Goal: Information Seeking & Learning: Learn about a topic

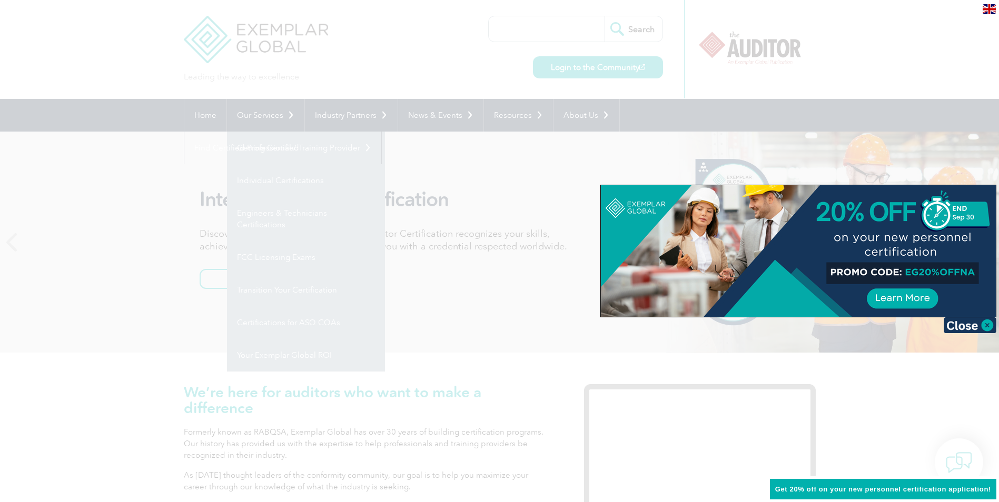
click at [275, 179] on div at bounding box center [499, 251] width 999 height 502
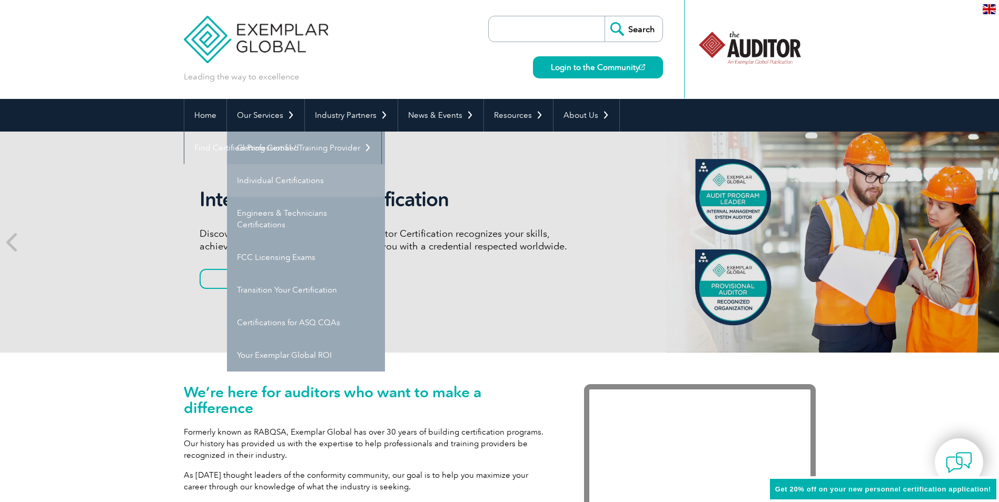
click at [269, 181] on link "Individual Certifications" at bounding box center [306, 180] width 158 height 33
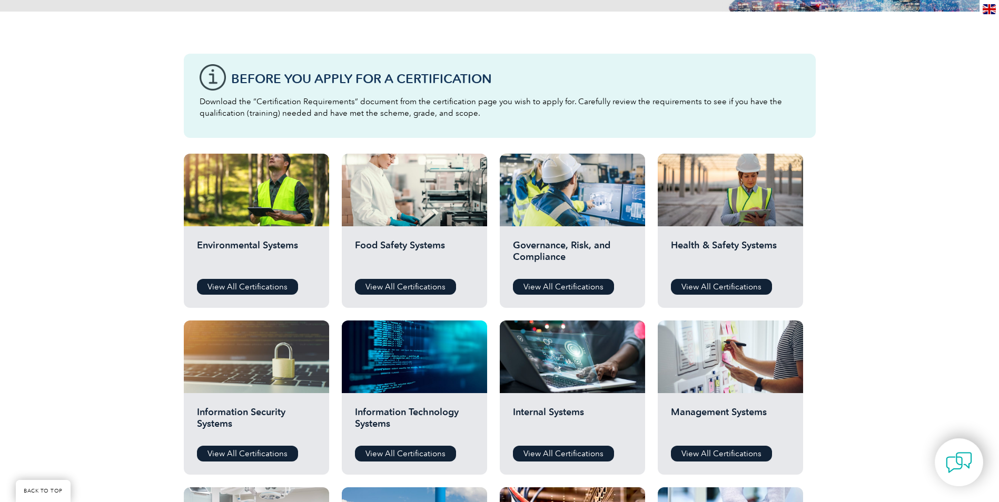
scroll to position [263, 0]
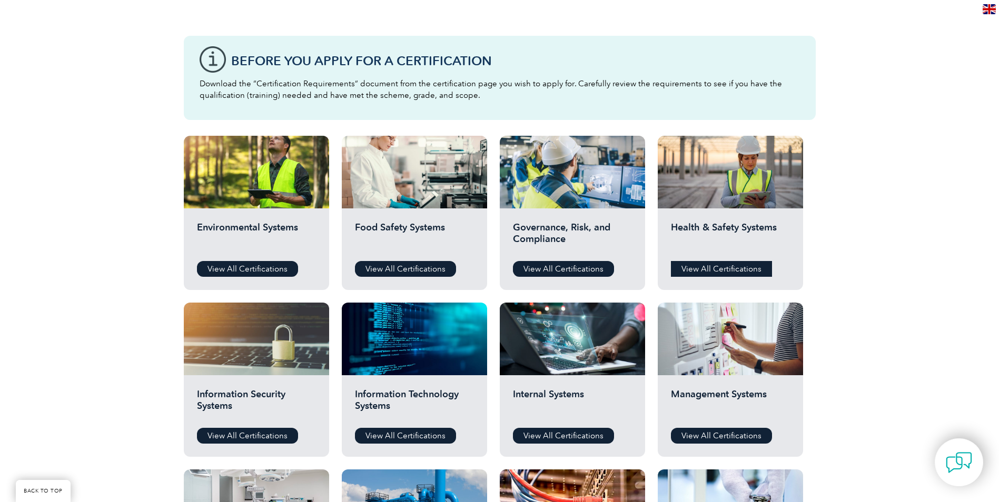
click at [716, 263] on link "View All Certifications" at bounding box center [721, 269] width 101 height 16
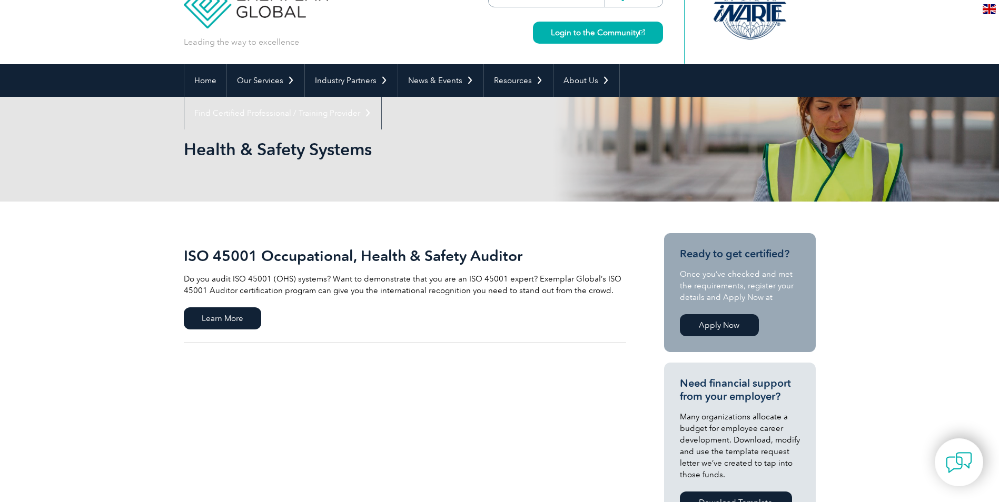
scroll to position [53, 0]
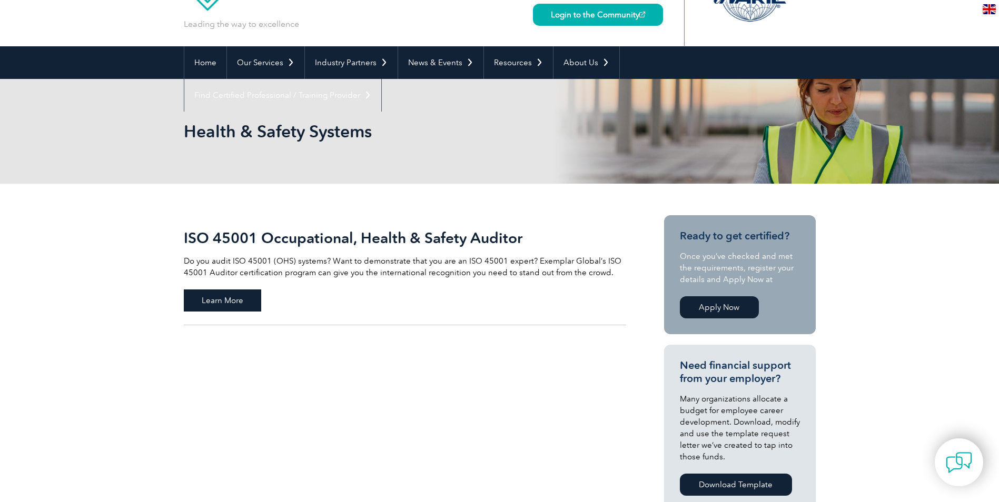
click at [235, 298] on span "Learn More" at bounding box center [222, 301] width 77 height 22
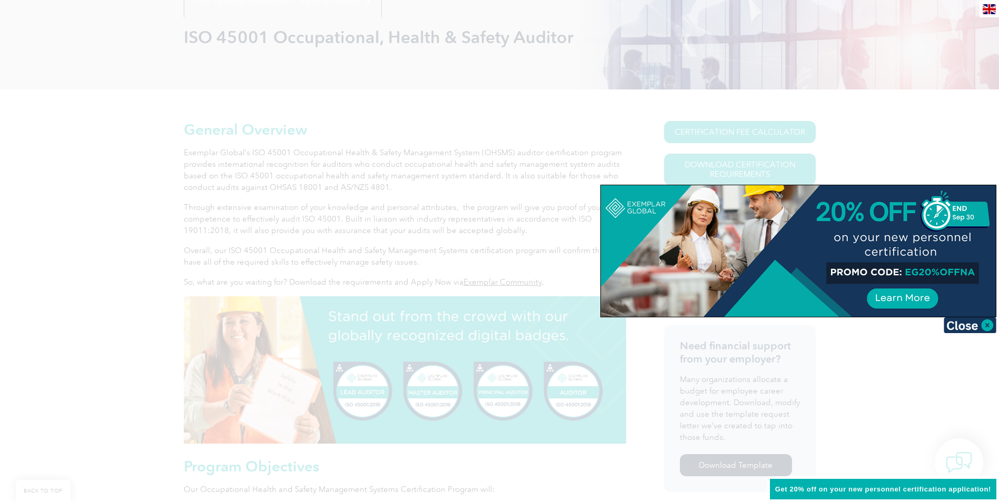
scroll to position [158, 0]
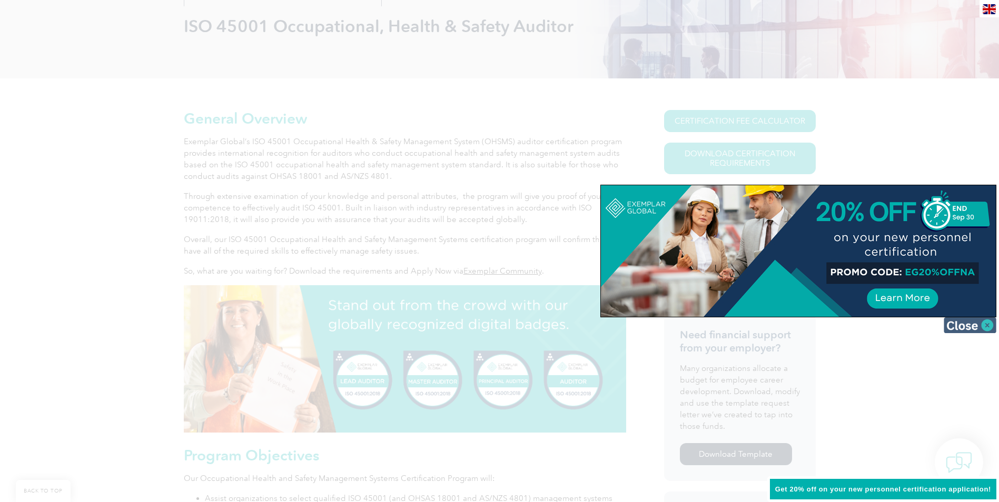
click at [983, 325] on img at bounding box center [970, 326] width 53 height 16
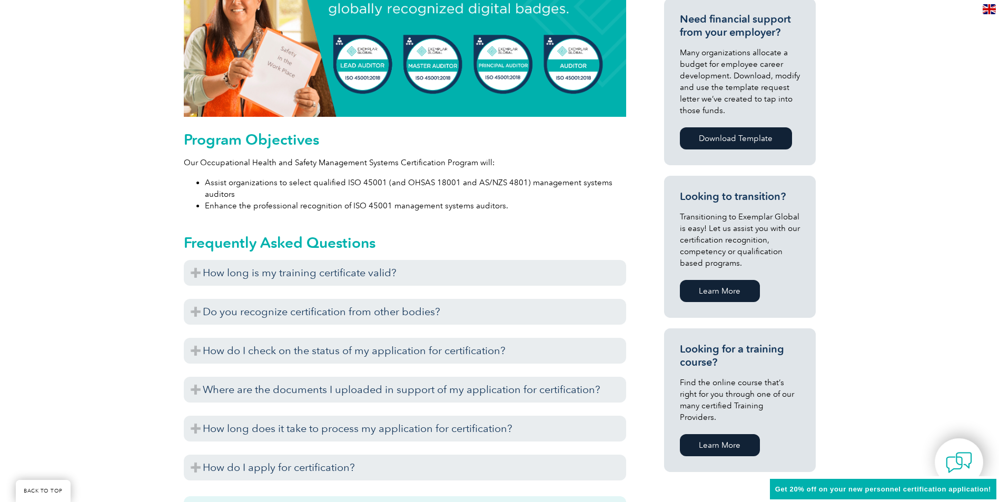
scroll to position [527, 0]
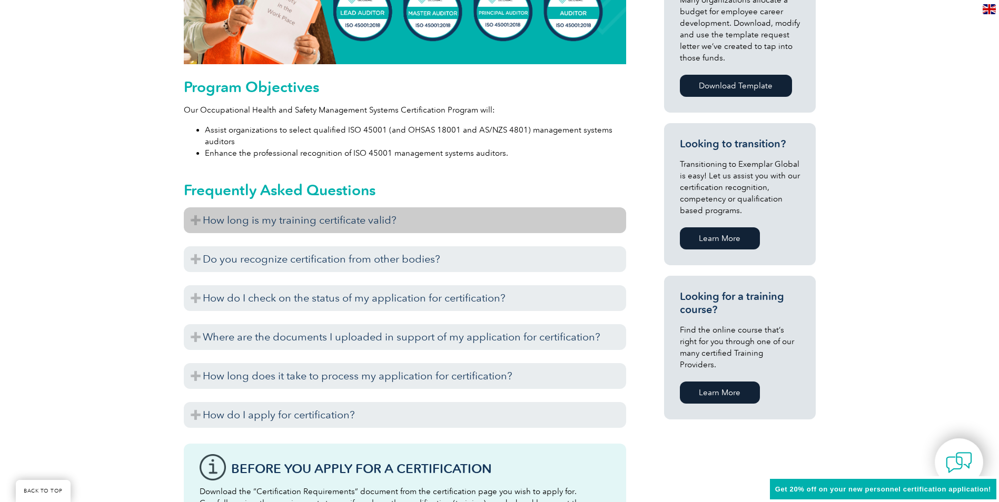
click at [196, 223] on h3 "How long is my training certificate valid?" at bounding box center [405, 220] width 442 height 26
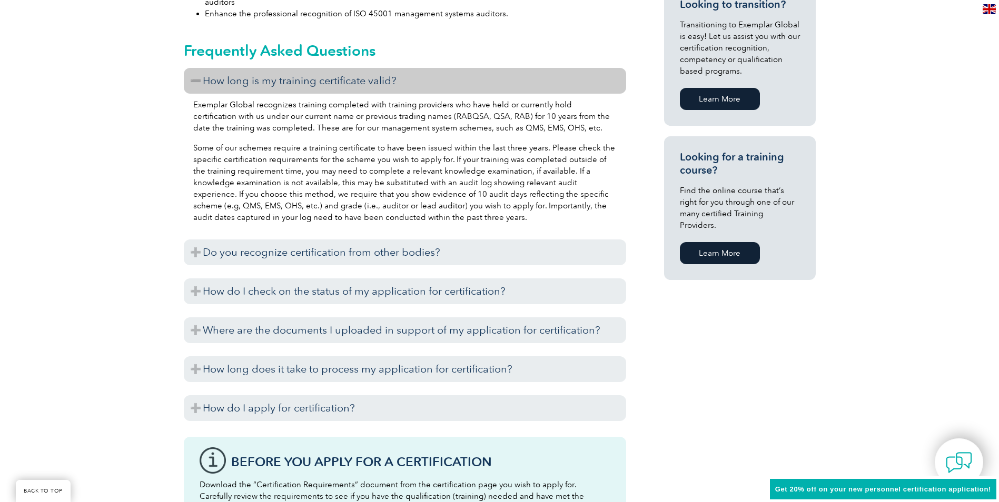
scroll to position [685, 0]
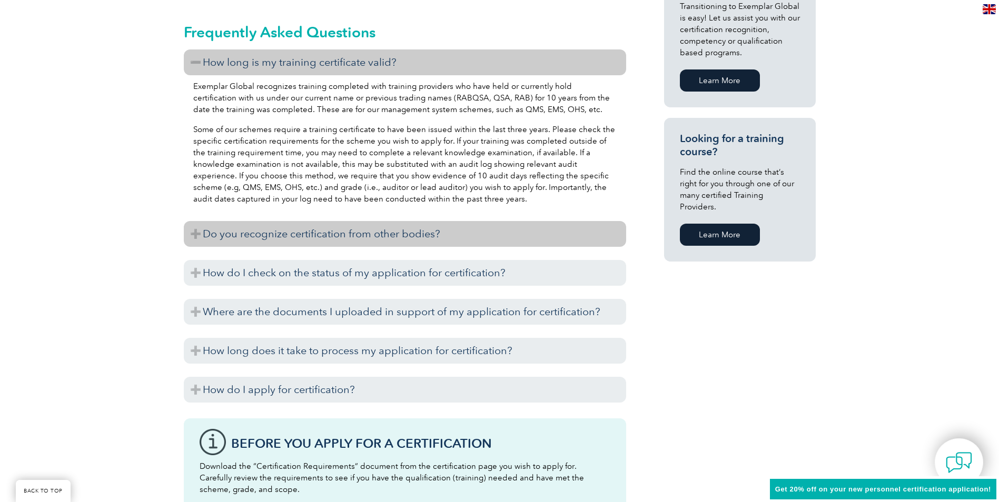
click at [199, 229] on h3 "Do you recognize certification from other bodies?" at bounding box center [405, 234] width 442 height 26
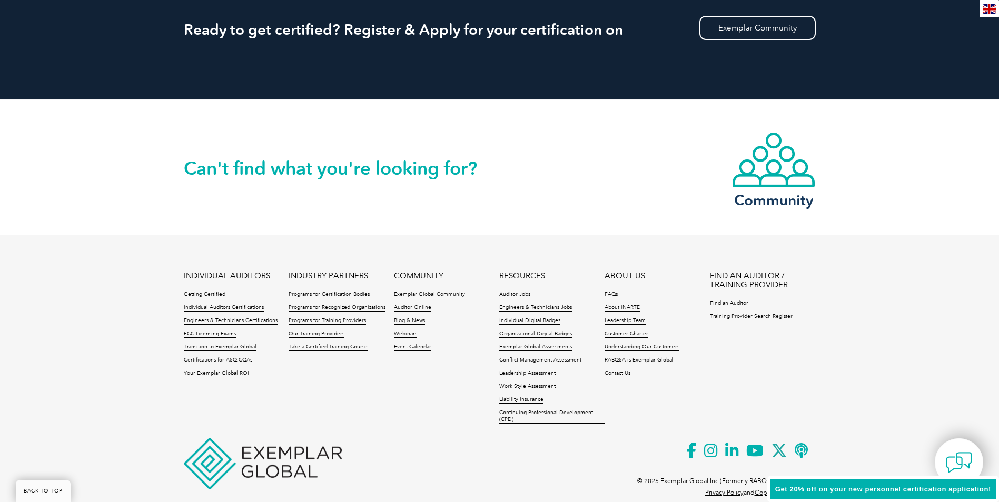
scroll to position [1605, 0]
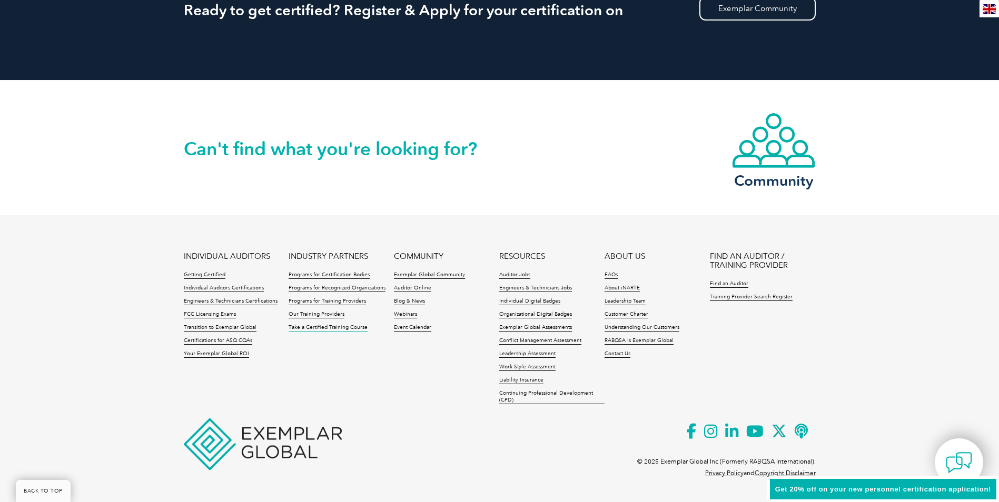
click at [302, 326] on link "Take a Certified Training Course" at bounding box center [328, 327] width 79 height 7
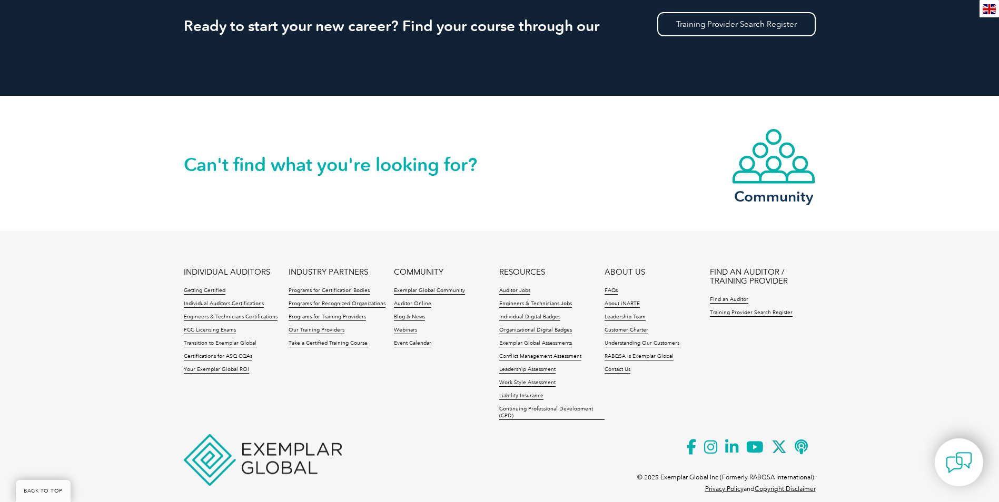
scroll to position [839, 0]
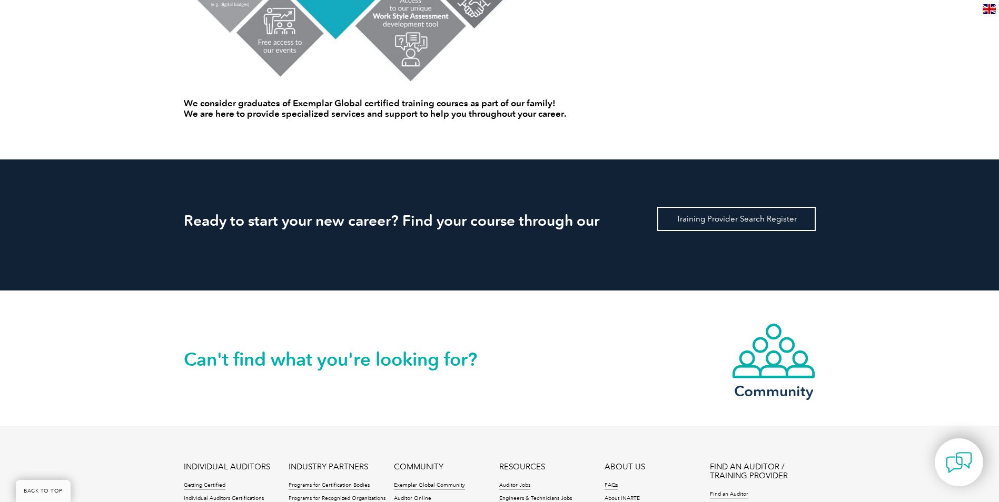
click at [717, 216] on link "Training Provider Search Register" at bounding box center [736, 219] width 159 height 24
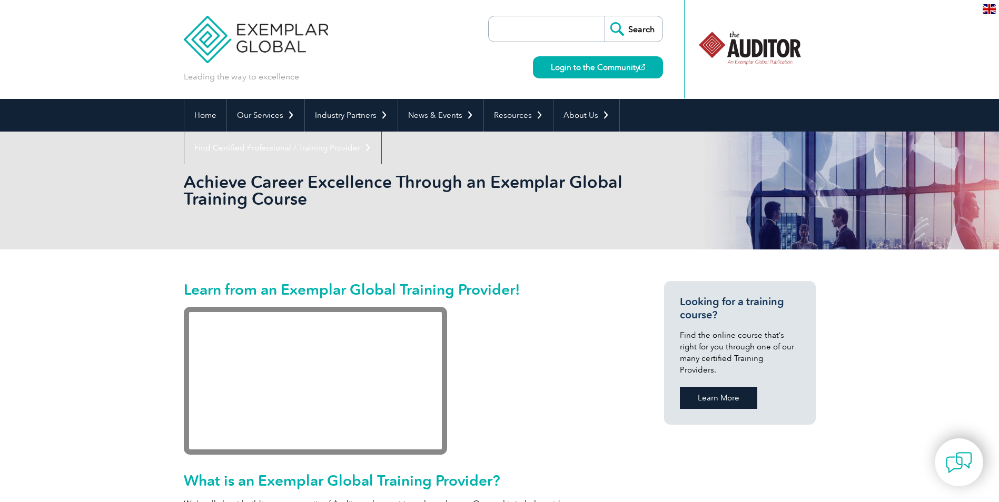
click at [727, 387] on link "Learn More" at bounding box center [718, 398] width 77 height 22
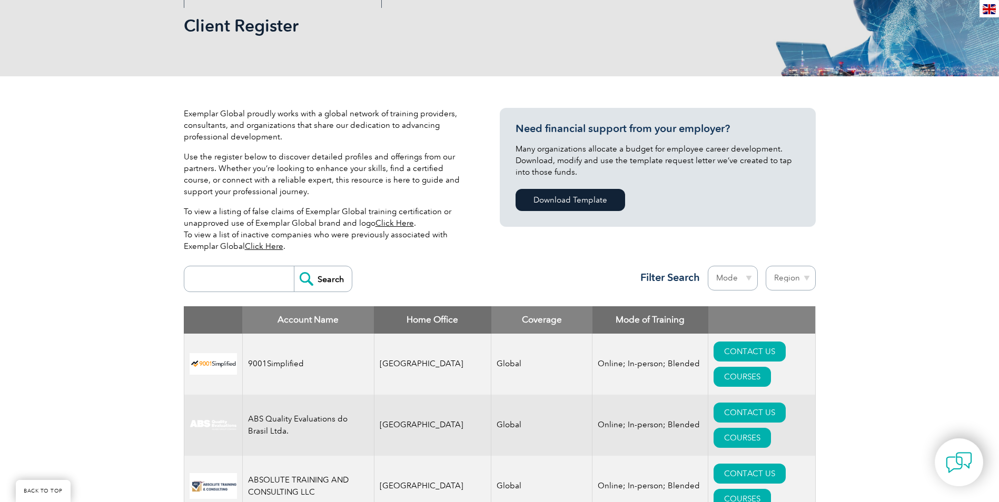
scroll to position [300, 0]
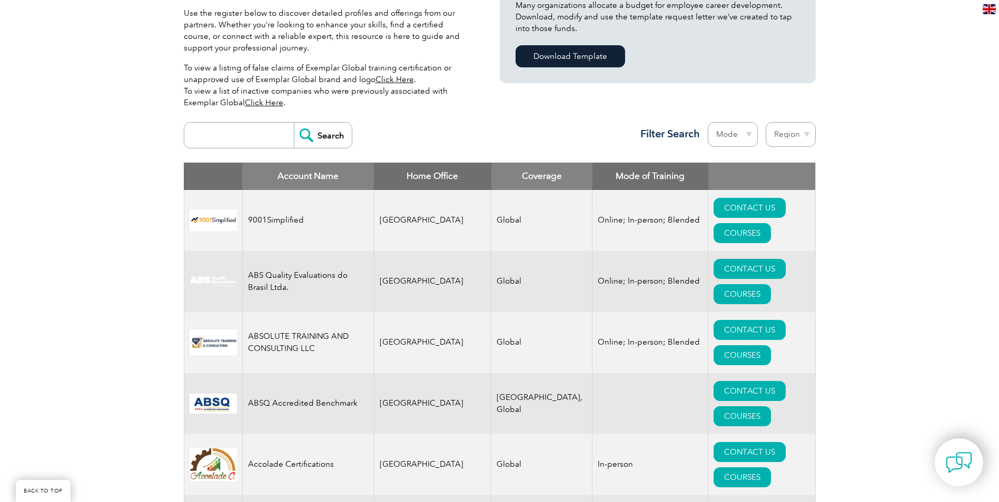
click at [788, 133] on select "Region [GEOGRAPHIC_DATA] [GEOGRAPHIC_DATA] [GEOGRAPHIC_DATA] [GEOGRAPHIC_DATA] …" at bounding box center [791, 134] width 50 height 25
select select "[GEOGRAPHIC_DATA]"
click at [766, 122] on select "Region [GEOGRAPHIC_DATA] [GEOGRAPHIC_DATA] [GEOGRAPHIC_DATA] [GEOGRAPHIC_DATA] …" at bounding box center [791, 134] width 50 height 25
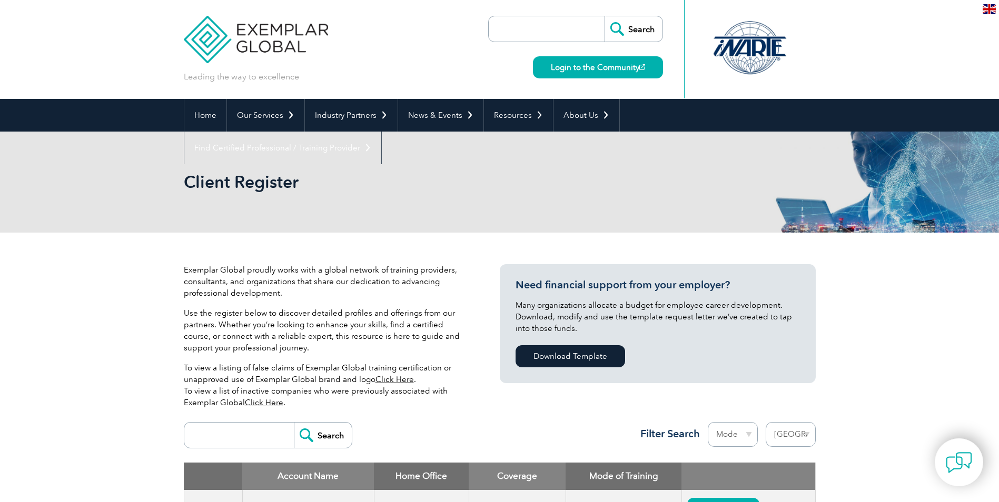
select select "[GEOGRAPHIC_DATA]"
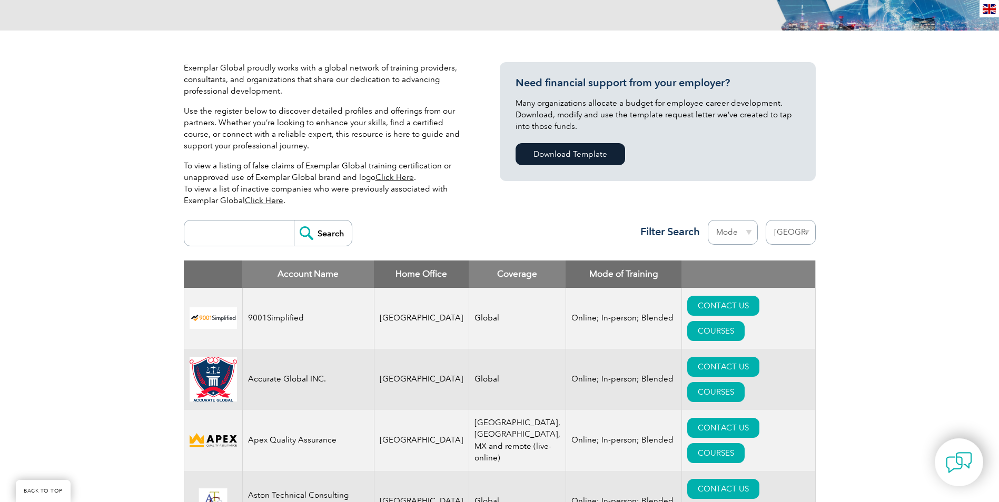
scroll to position [211, 0]
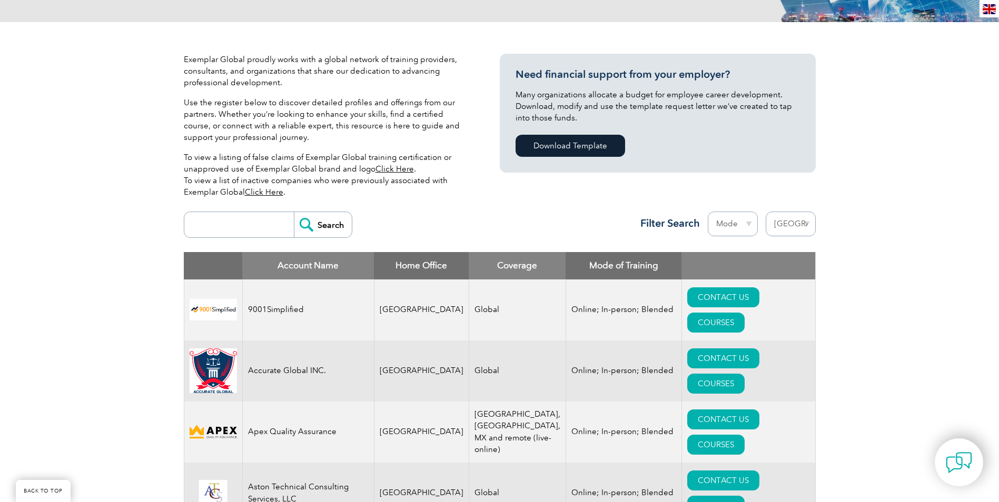
click at [746, 229] on select "Mode Online In-person Blended" at bounding box center [733, 224] width 50 height 25
select select "Online"
click at [708, 212] on select "Mode Online In-person Blended" at bounding box center [733, 224] width 50 height 25
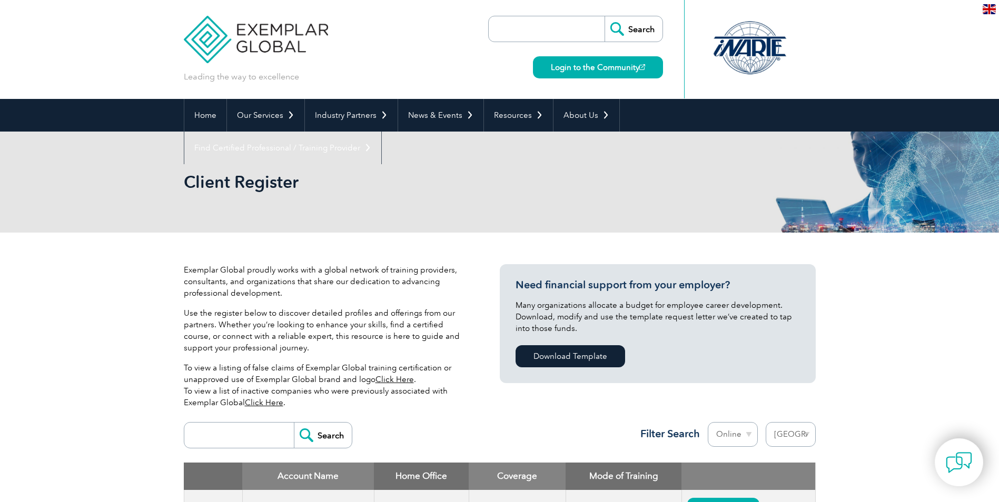
select select "[GEOGRAPHIC_DATA]"
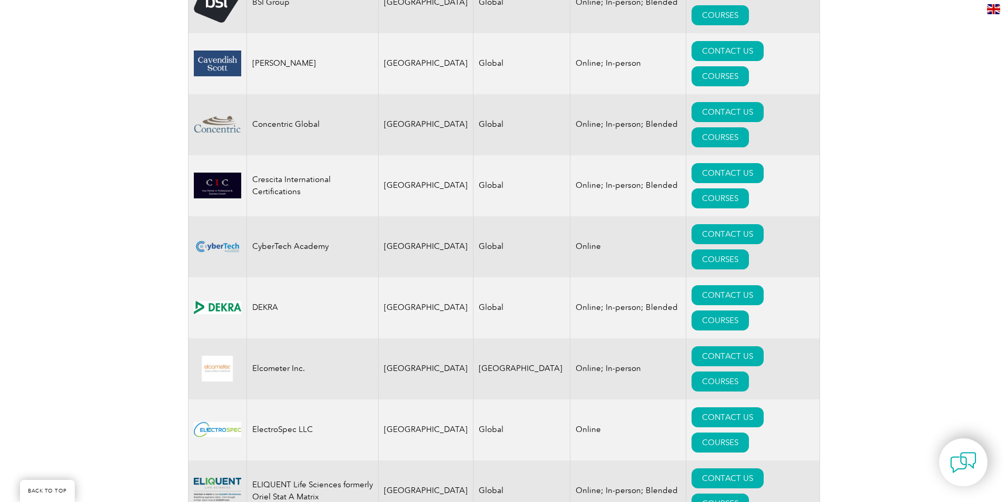
scroll to position [843, 0]
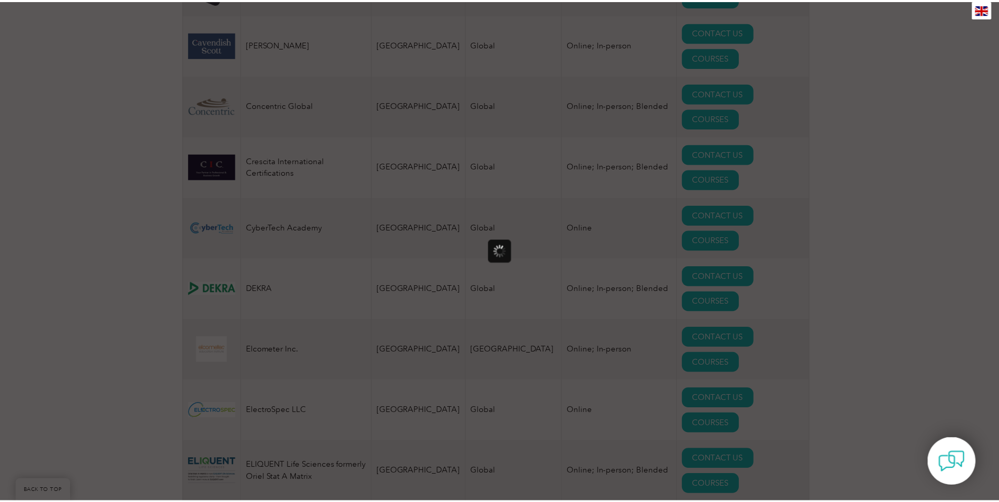
scroll to position [0, 0]
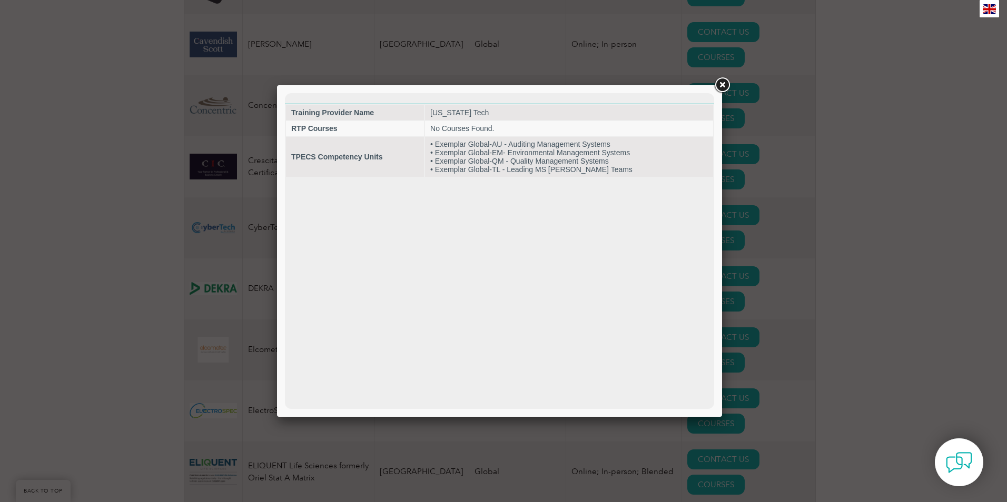
click at [721, 85] on link at bounding box center [722, 85] width 19 height 19
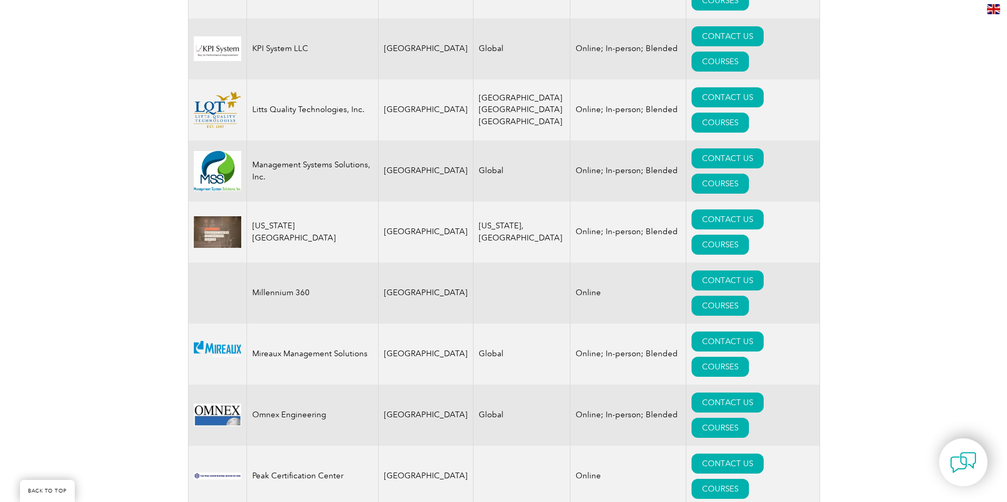
scroll to position [1896, 0]
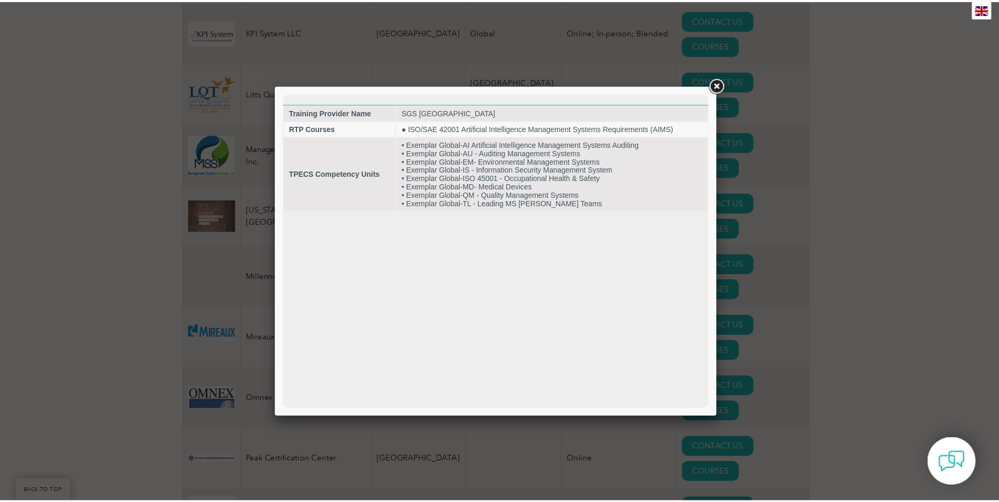
scroll to position [0, 0]
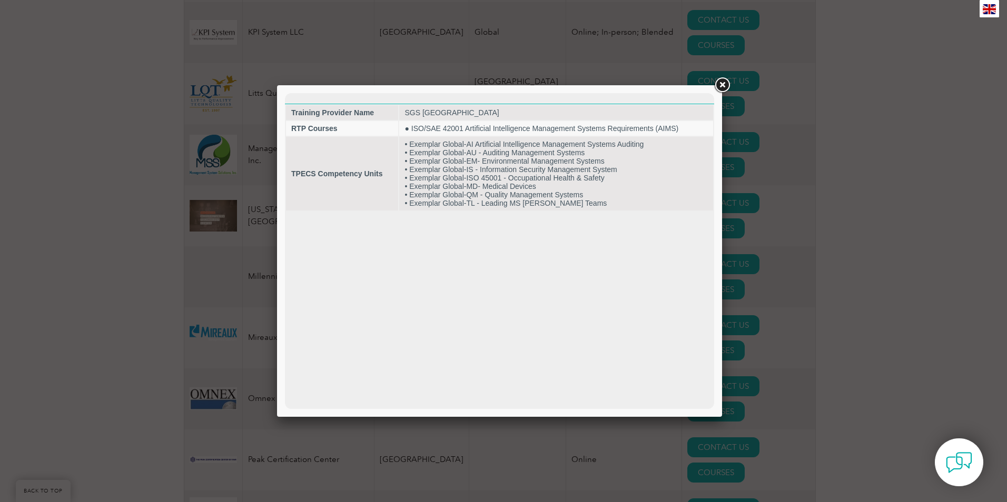
click at [723, 84] on link at bounding box center [722, 85] width 19 height 19
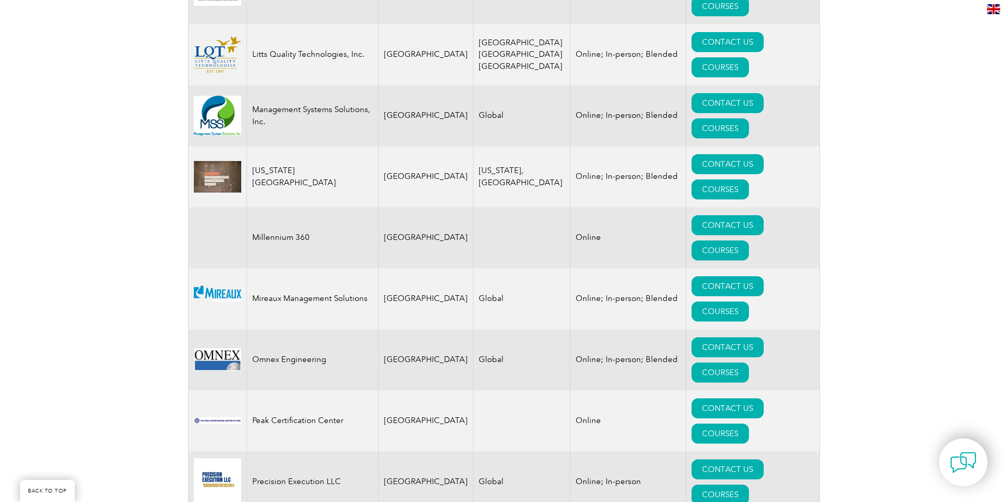
scroll to position [2001, 0]
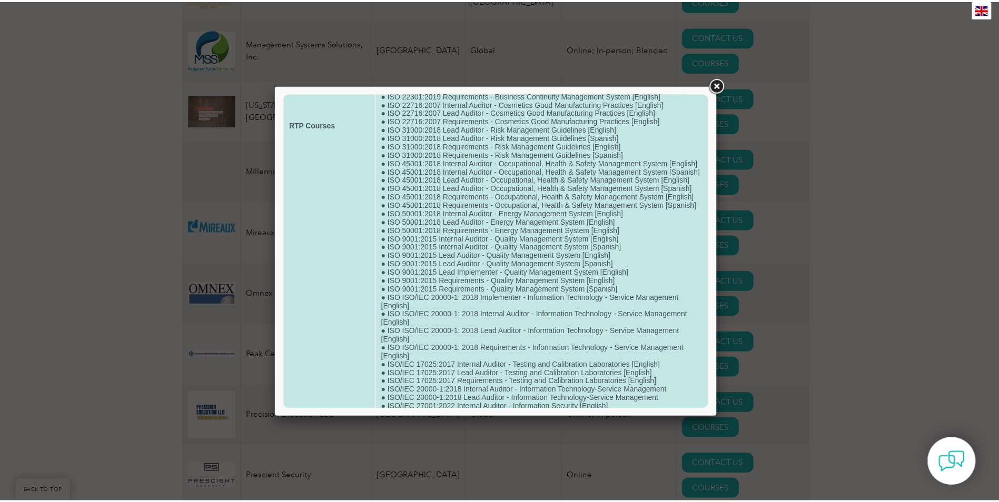
scroll to position [421, 0]
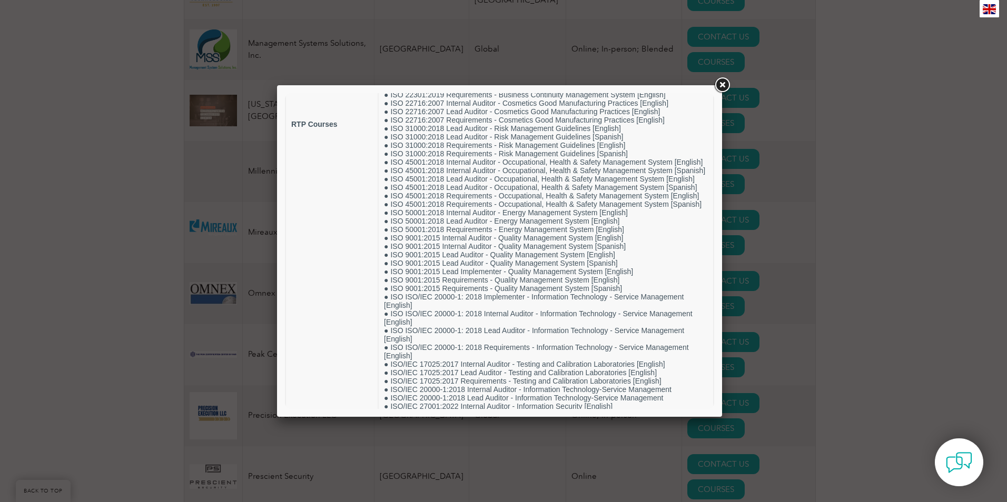
click at [724, 81] on link at bounding box center [722, 85] width 19 height 19
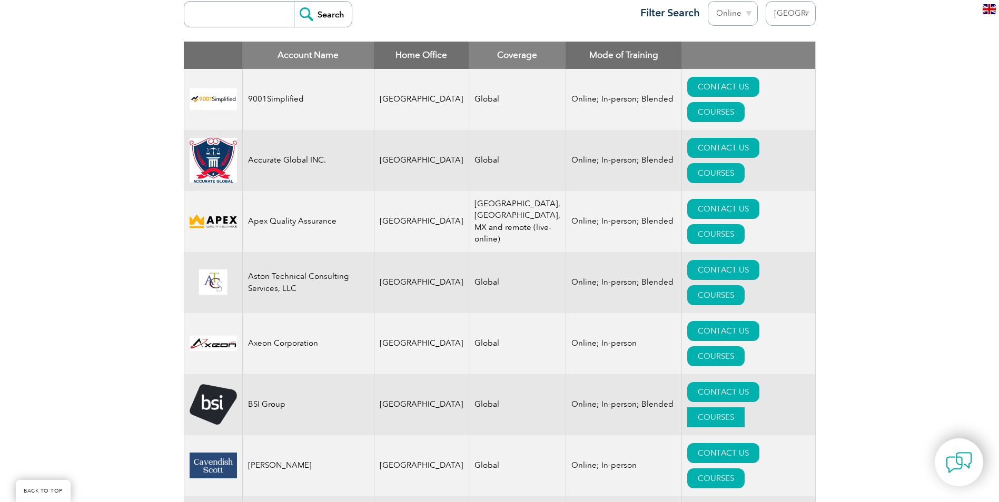
click at [739, 408] on link "COURSES" at bounding box center [715, 418] width 57 height 20
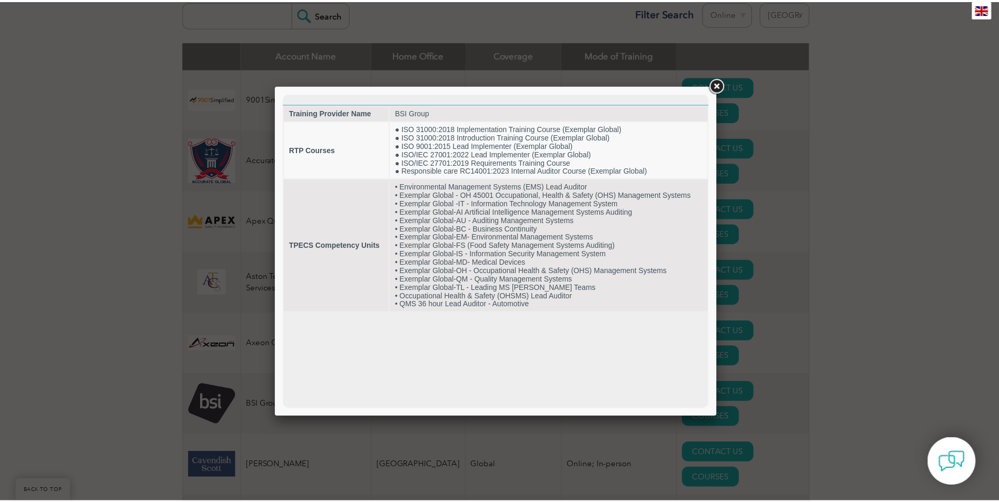
scroll to position [0, 0]
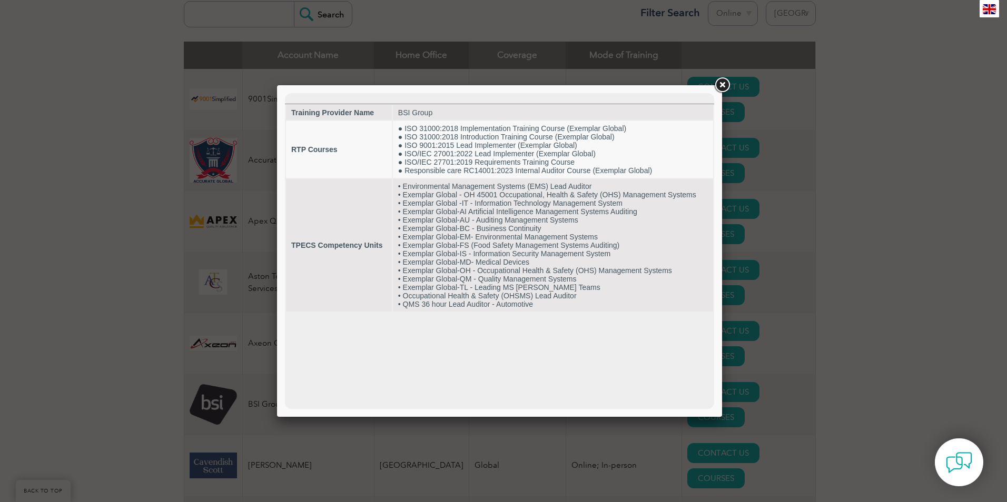
click at [719, 84] on link at bounding box center [722, 85] width 19 height 19
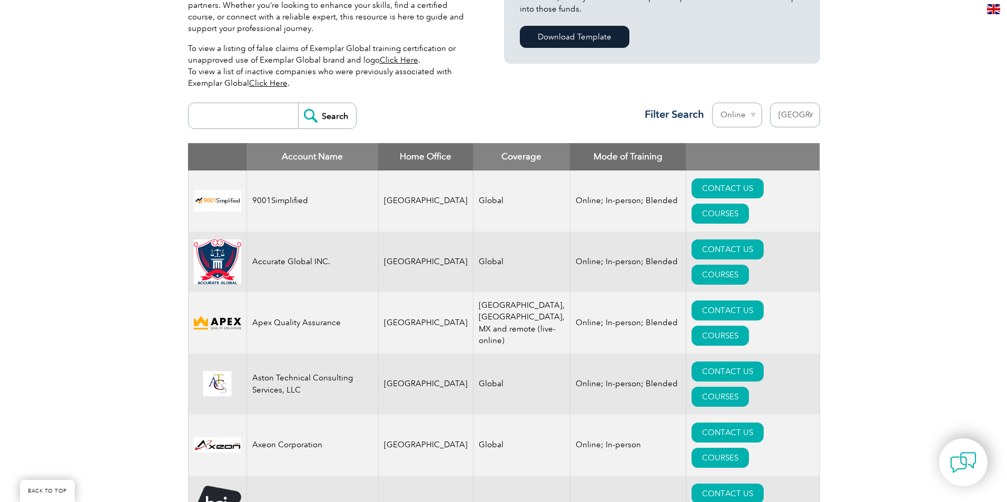
scroll to position [316, 0]
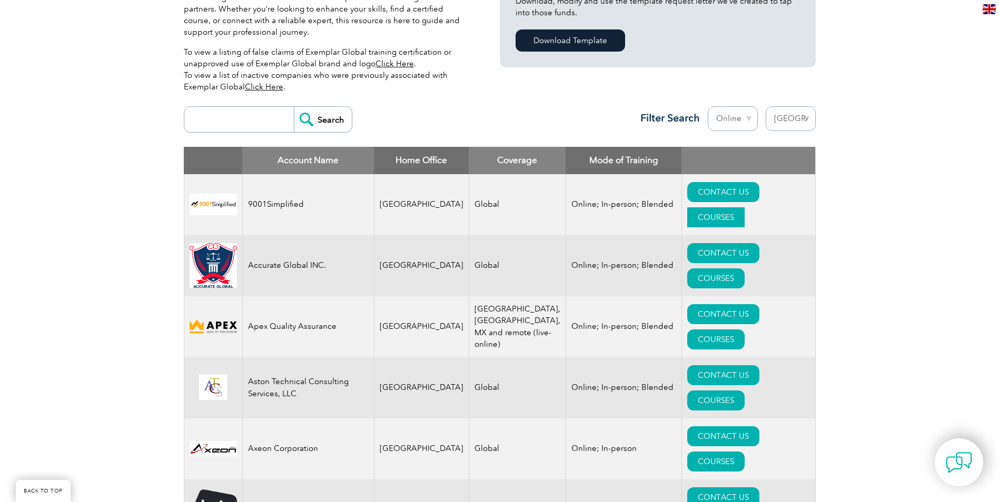
click at [745, 207] on link "COURSES" at bounding box center [715, 217] width 57 height 20
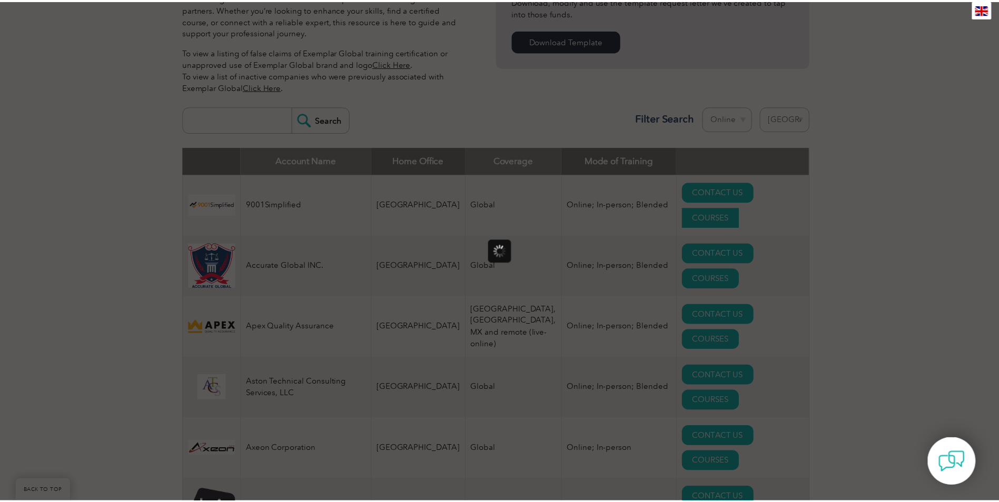
scroll to position [0, 0]
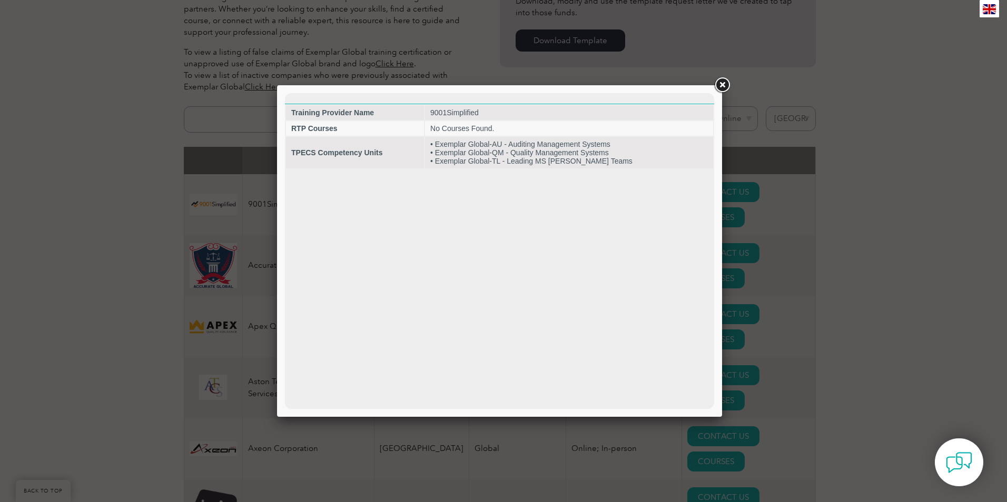
click at [724, 85] on link at bounding box center [722, 85] width 19 height 19
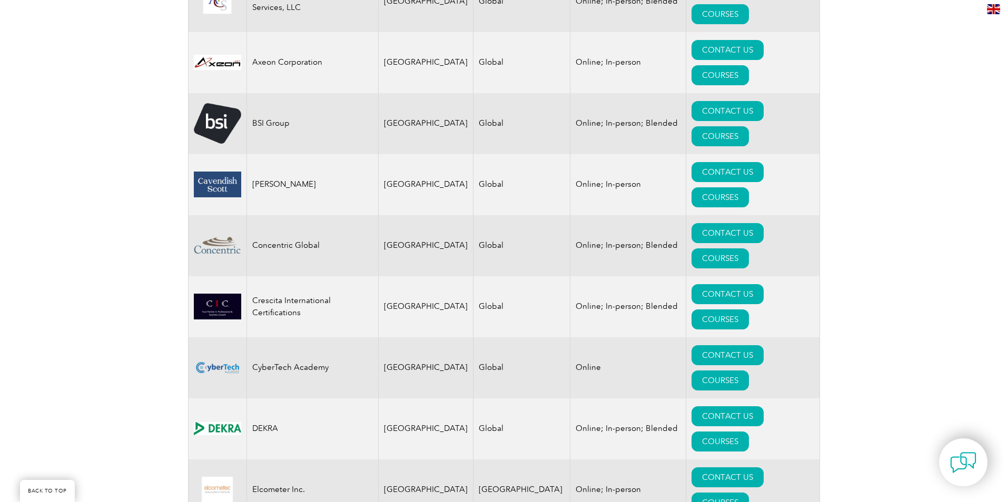
scroll to position [737, 0]
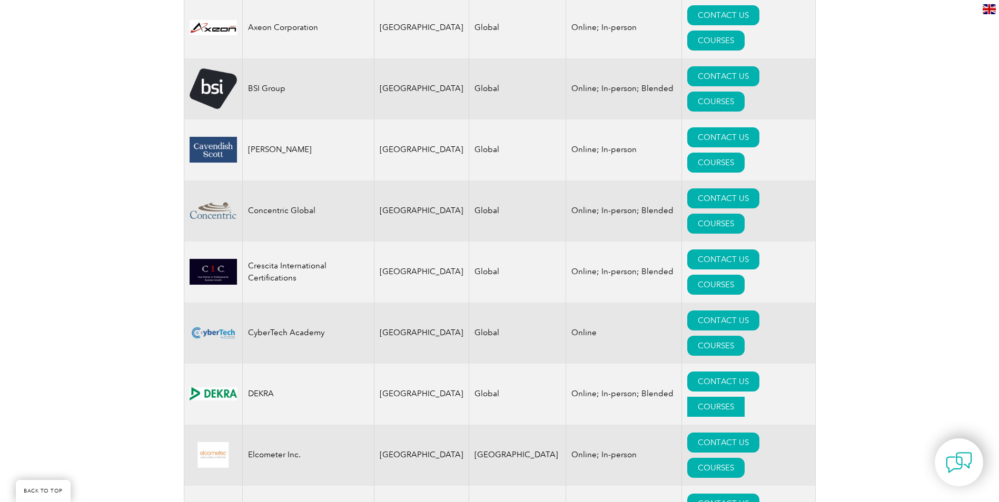
click at [745, 397] on link "COURSES" at bounding box center [715, 407] width 57 height 20
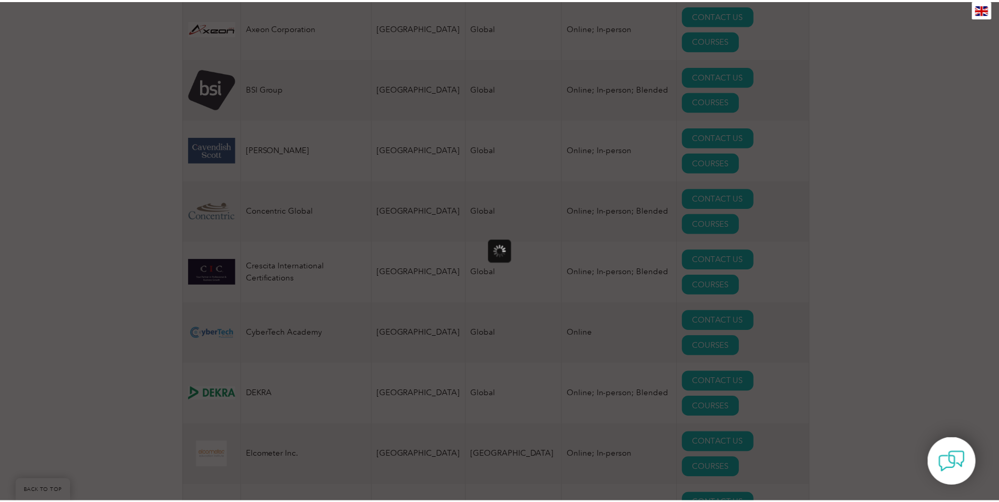
scroll to position [0, 0]
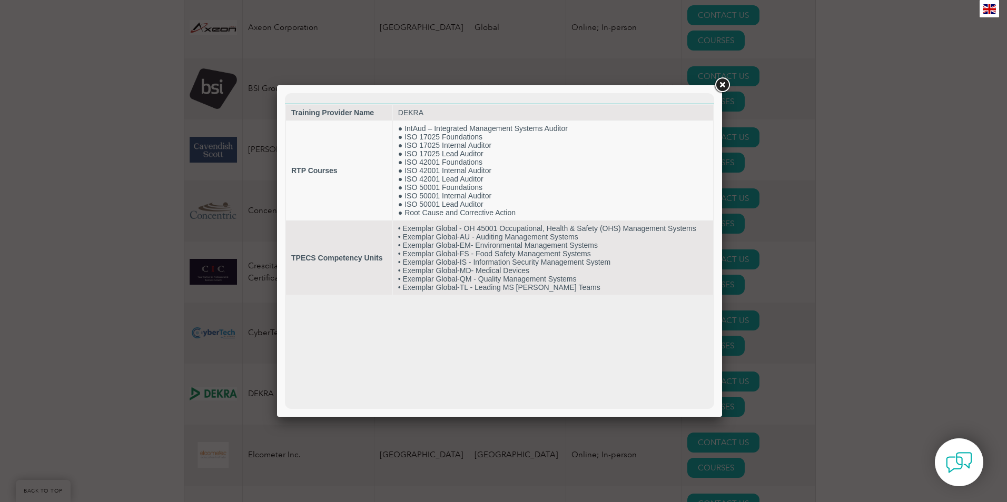
click at [724, 84] on link at bounding box center [722, 85] width 19 height 19
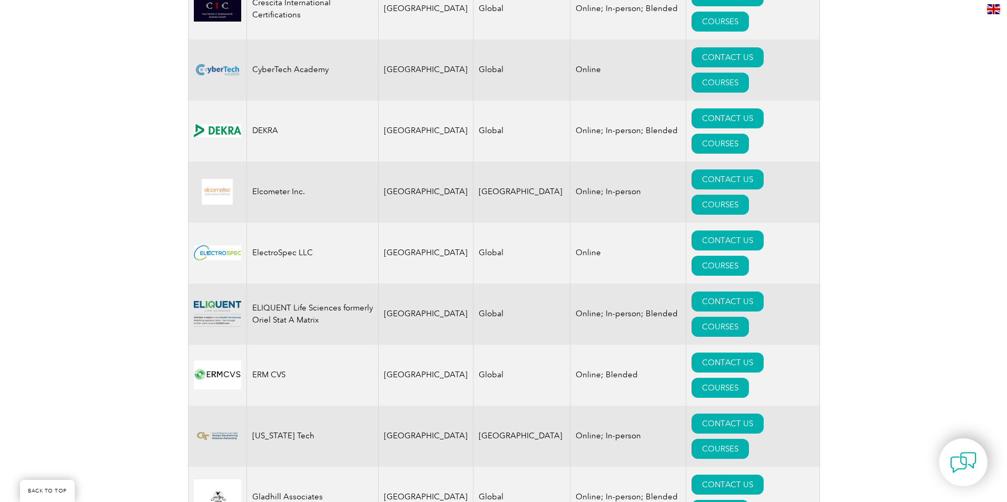
scroll to position [1053, 0]
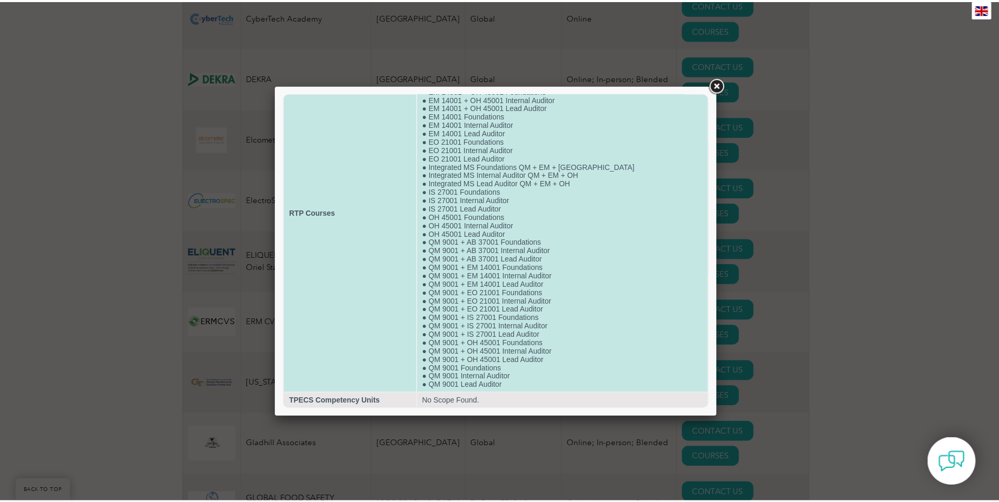
scroll to position [89, 0]
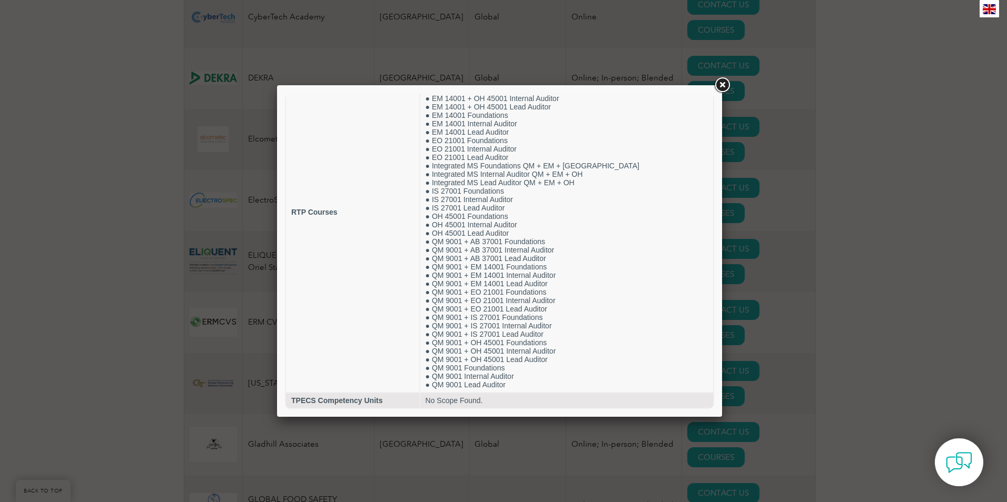
click at [720, 86] on link at bounding box center [722, 85] width 19 height 19
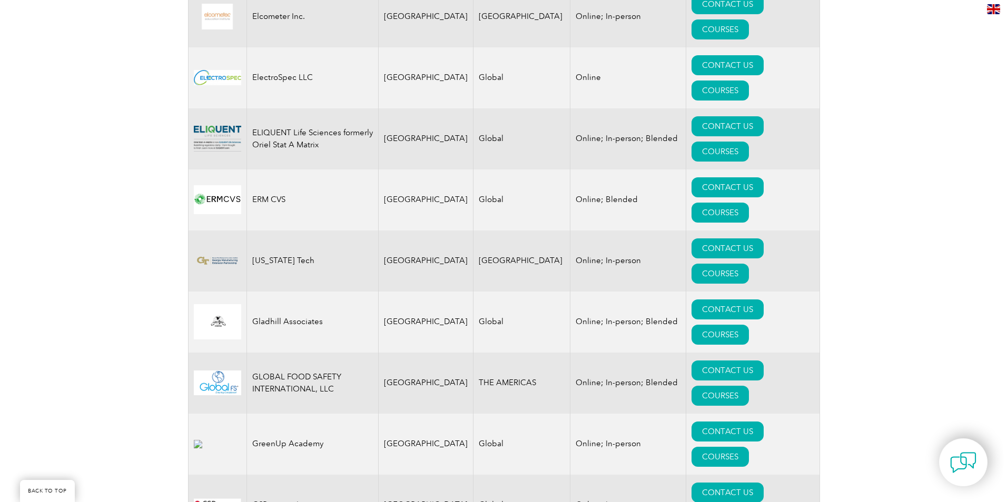
scroll to position [1317, 0]
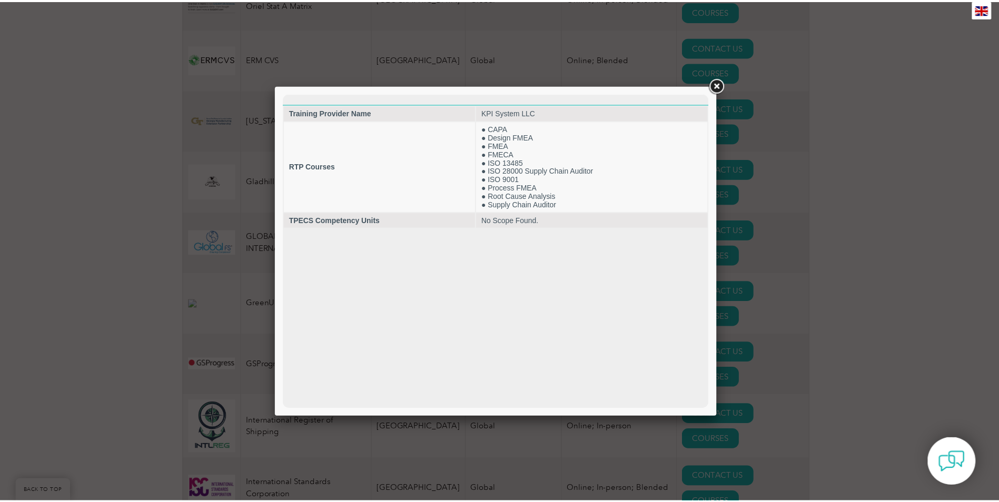
scroll to position [0, 0]
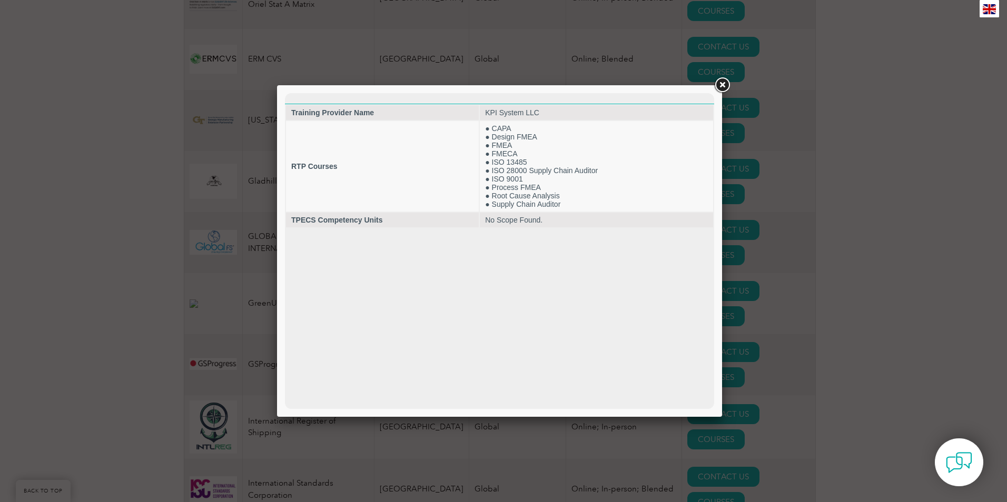
click at [718, 87] on link at bounding box center [722, 85] width 19 height 19
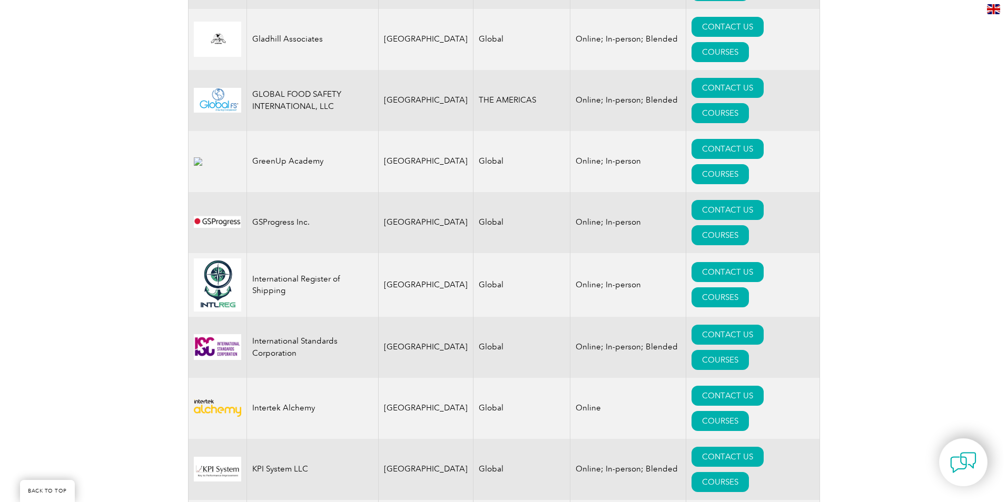
scroll to position [1475, 0]
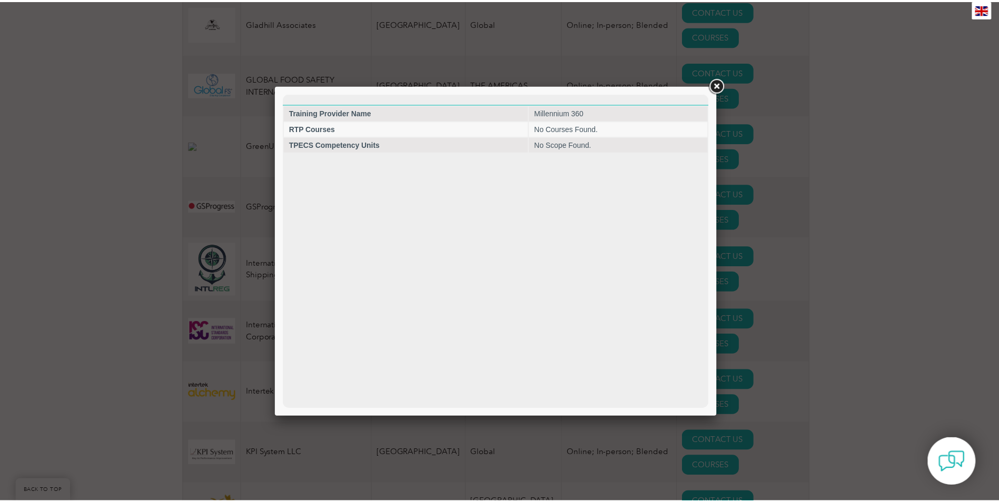
scroll to position [0, 0]
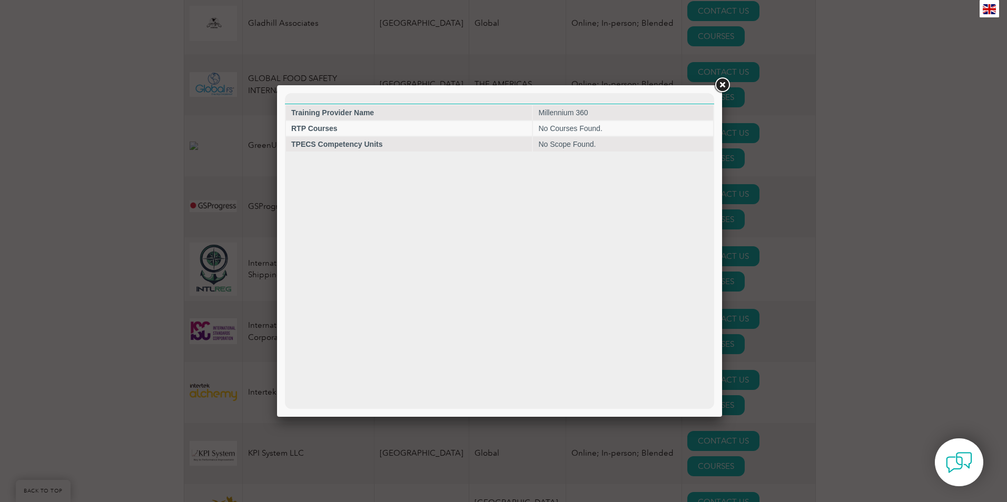
click at [719, 87] on link at bounding box center [722, 85] width 19 height 19
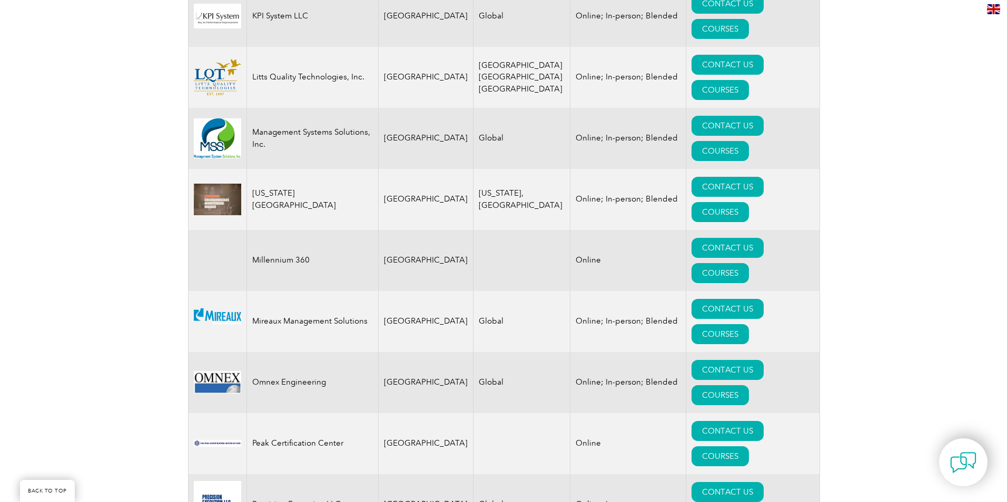
scroll to position [1949, 0]
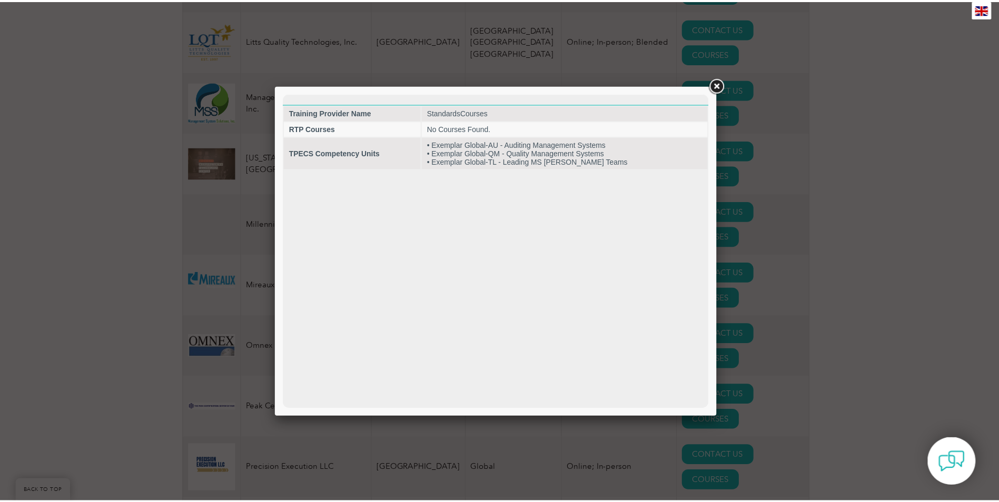
scroll to position [0, 0]
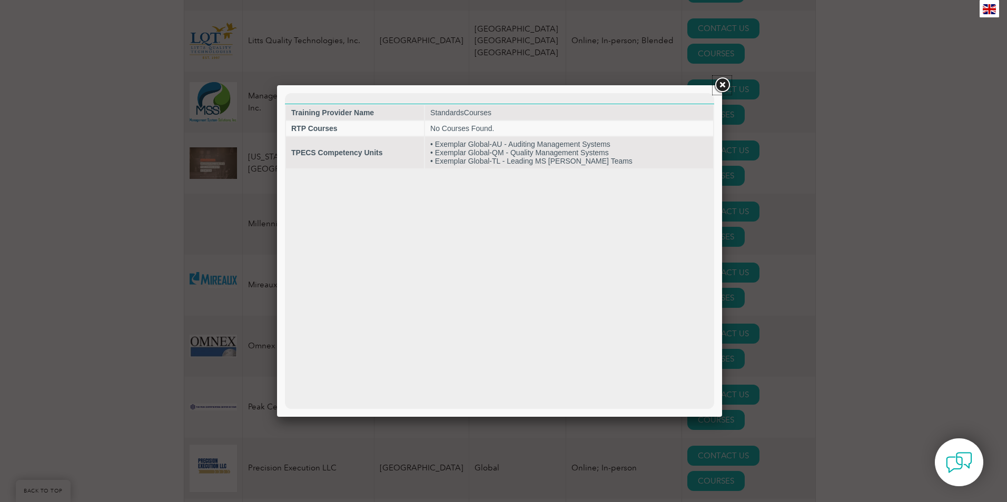
click at [723, 86] on link at bounding box center [722, 85] width 19 height 19
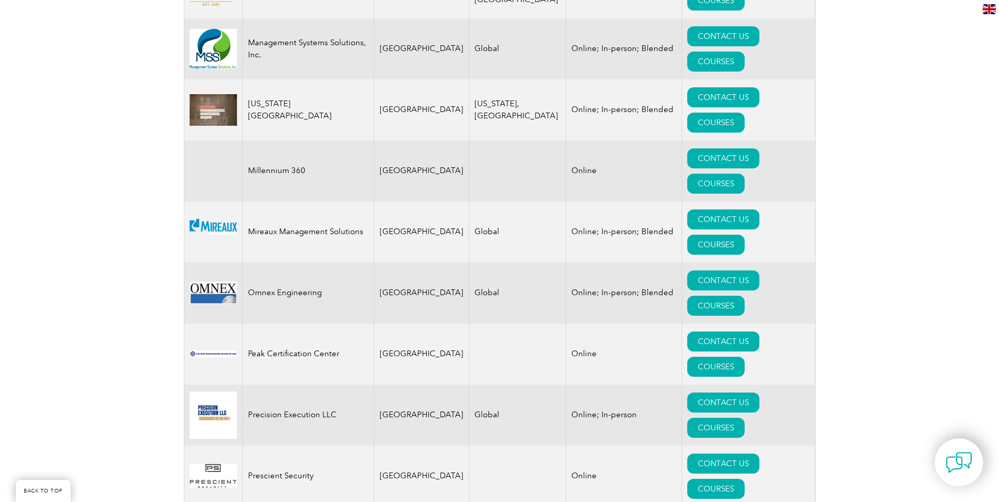
scroll to position [2054, 0]
